Goal: Information Seeking & Learning: Learn about a topic

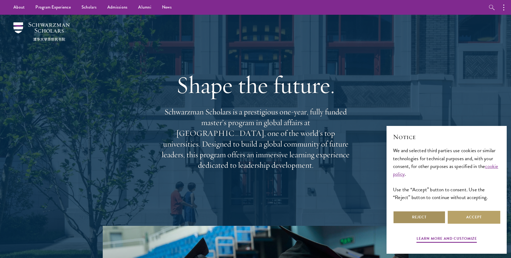
click at [434, 220] on button "Reject" at bounding box center [419, 217] width 53 height 13
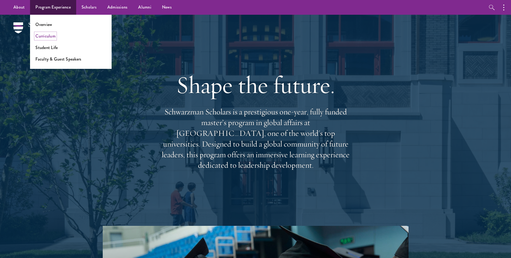
click at [46, 38] on link "Curriculum" at bounding box center [45, 36] width 20 height 6
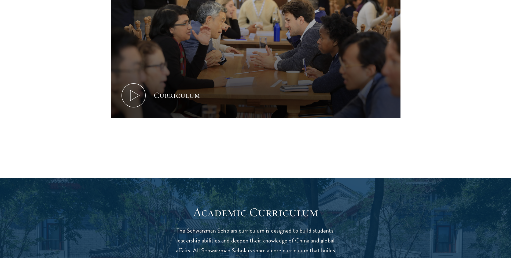
scroll to position [322, 0]
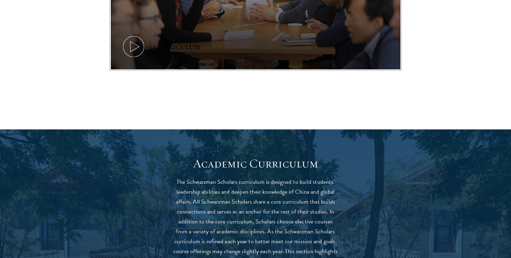
click at [140, 48] on icon at bounding box center [133, 47] width 24 height 24
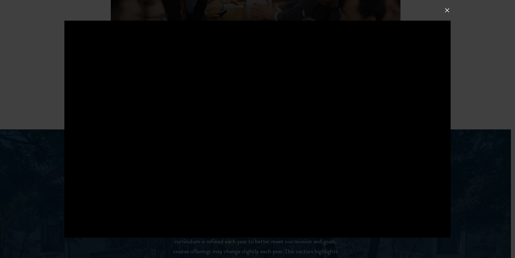
click at [447, 14] on div at bounding box center [257, 129] width 515 height 258
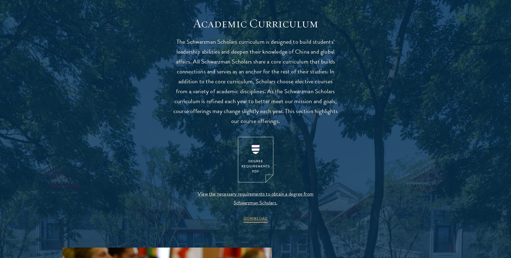
scroll to position [536, 0]
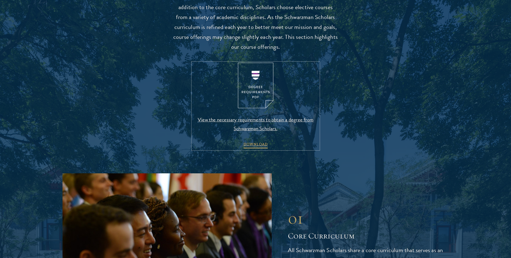
click at [244, 94] on img at bounding box center [255, 86] width 35 height 46
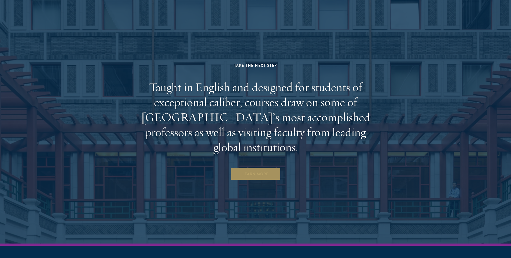
scroll to position [3345, 0]
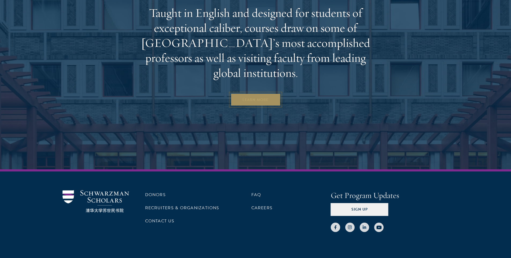
click at [250, 93] on link "Learn More" at bounding box center [255, 99] width 50 height 13
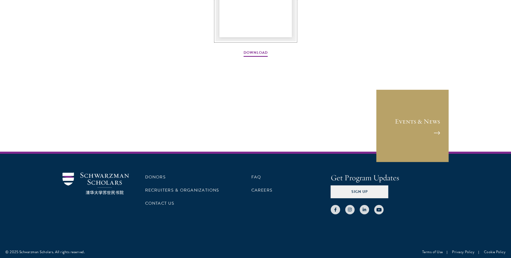
scroll to position [831, 0]
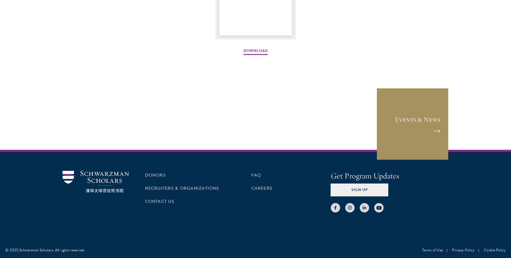
click at [413, 111] on link "Events & News" at bounding box center [412, 124] width 72 height 72
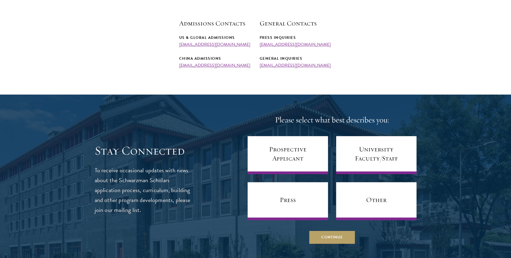
scroll to position [214, 0]
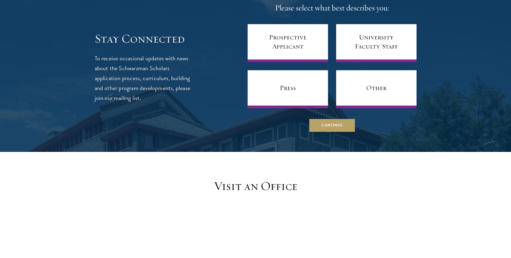
scroll to position [322, 0]
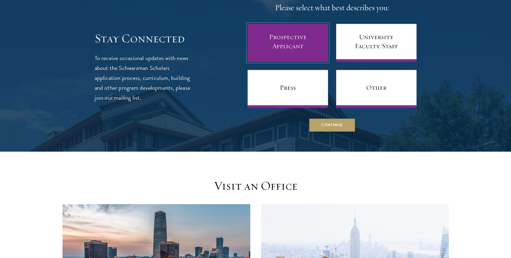
click at [290, 37] on link "Prospective Applicant" at bounding box center [287, 43] width 80 height 38
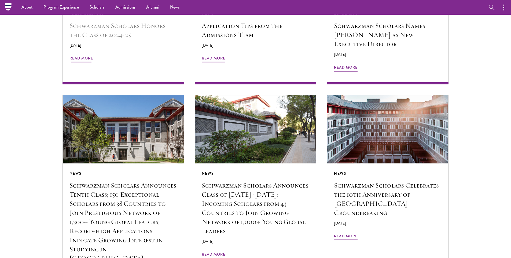
scroll to position [483, 0]
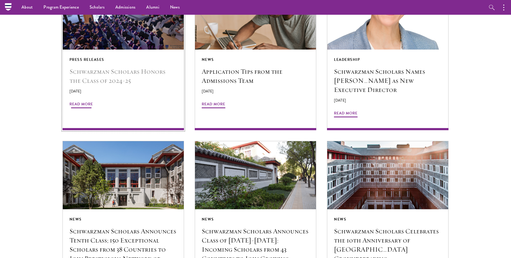
click at [122, 81] on h5 "Schwarzman Scholars Honors the Class of 2024-25" at bounding box center [122, 76] width 107 height 18
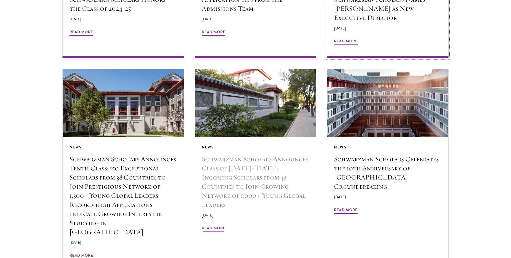
scroll to position [590, 0]
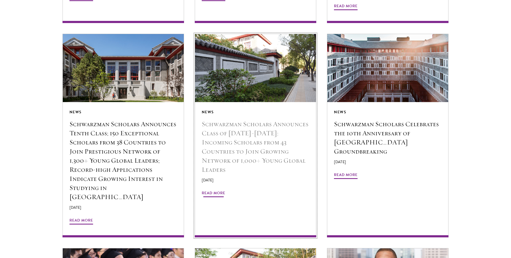
drag, startPoint x: 277, startPoint y: 122, endPoint x: 281, endPoint y: 122, distance: 4.3
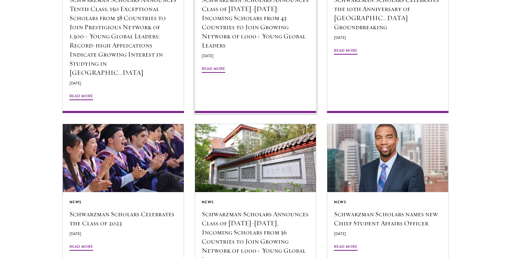
scroll to position [751, 0]
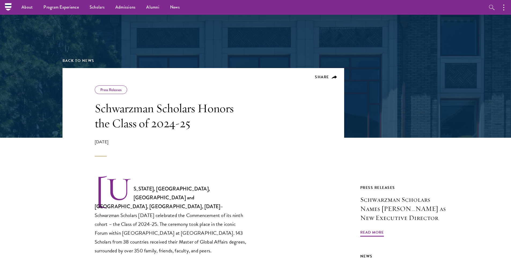
scroll to position [27, 0]
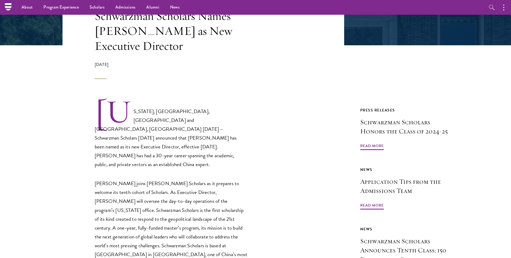
scroll to position [107, 0]
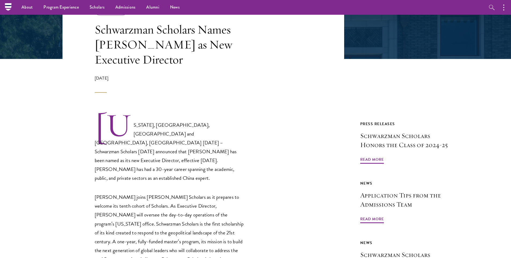
click at [102, 46] on h1 "Schwarzman Scholars Names [PERSON_NAME] as New Executive Director" at bounding box center [171, 44] width 153 height 45
drag, startPoint x: 102, startPoint y: 46, endPoint x: 132, endPoint y: 46, distance: 29.8
click at [132, 46] on h1 "Schwarzman Scholars Names [PERSON_NAME] as New Executive Director" at bounding box center [171, 44] width 153 height 45
click at [124, 37] on h1 "Schwarzman Scholars Names [PERSON_NAME] as New Executive Director" at bounding box center [171, 44] width 153 height 45
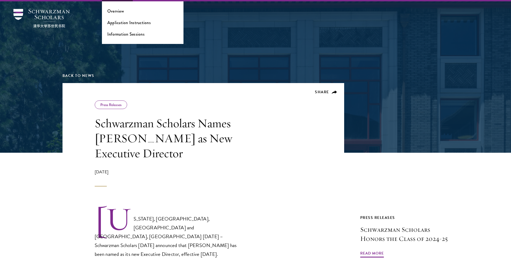
scroll to position [0, 0]
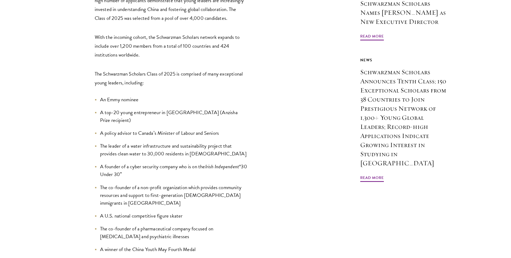
scroll to position [456, 0]
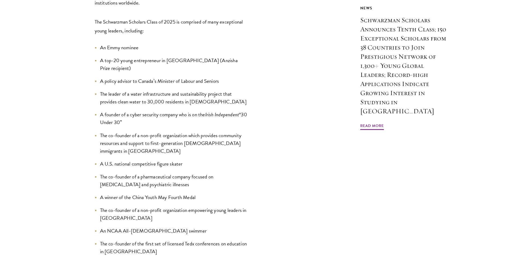
click at [111, 111] on li "A founder of a cyber security company who is on the Irish Independent “30 Under…" at bounding box center [171, 119] width 153 height 16
drag, startPoint x: 111, startPoint y: 81, endPoint x: 237, endPoint y: 79, distance: 126.6
click at [237, 111] on li "A founder of a cyber security company who is on the Irish Independent “30 Under…" at bounding box center [171, 119] width 153 height 16
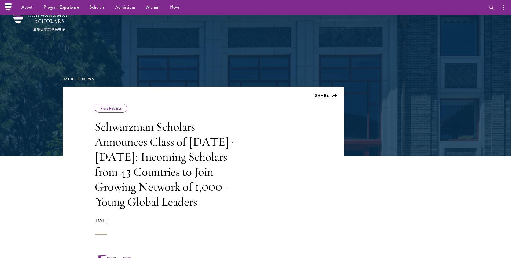
scroll to position [0, 0]
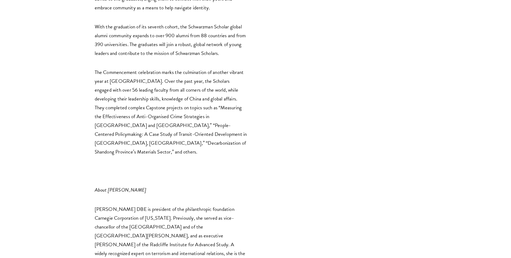
scroll to position [617, 0]
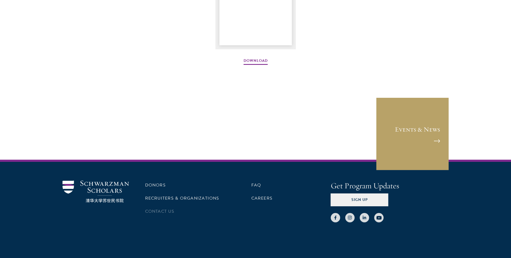
scroll to position [831, 0]
